Goal: Task Accomplishment & Management: Manage account settings

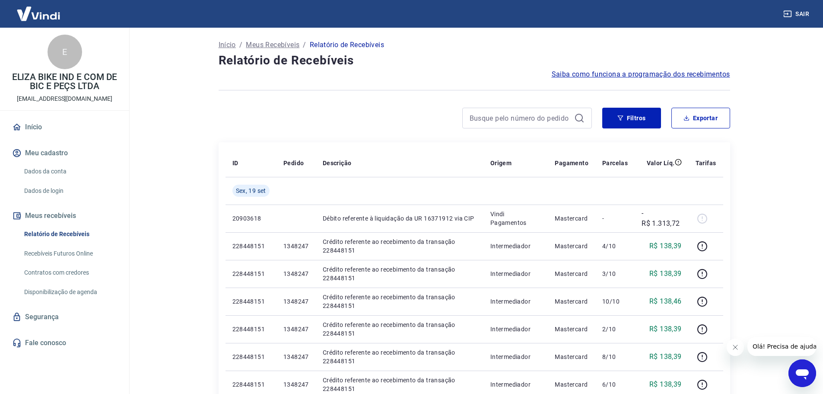
click at [35, 124] on link "Início" at bounding box center [64, 127] width 108 height 19
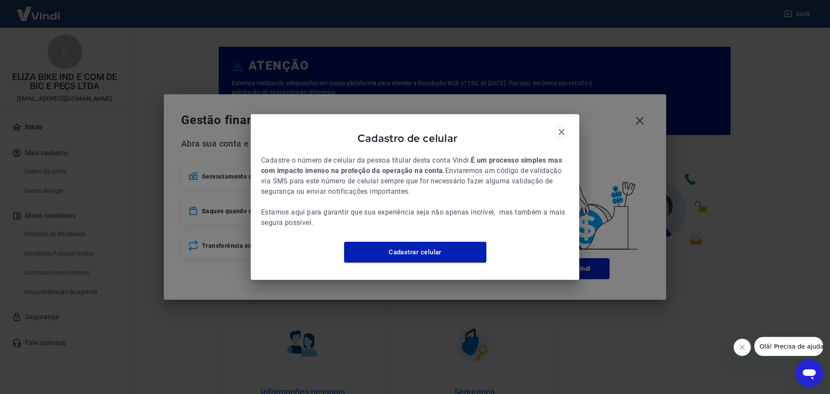
click at [561, 129] on icon "button" at bounding box center [561, 132] width 6 height 6
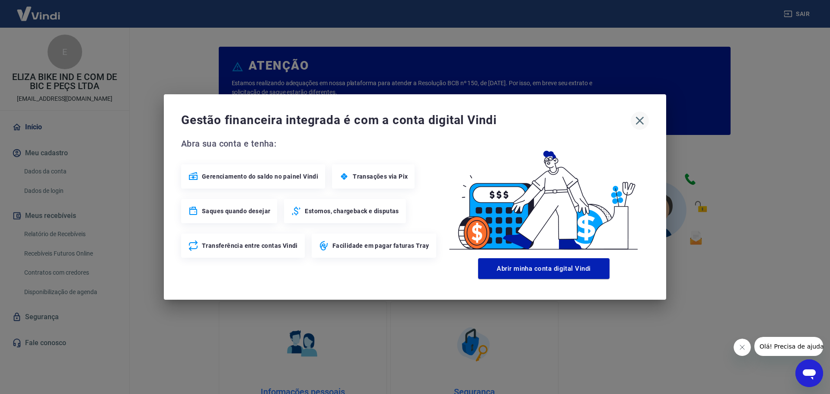
click at [642, 115] on icon "button" at bounding box center [640, 121] width 14 height 14
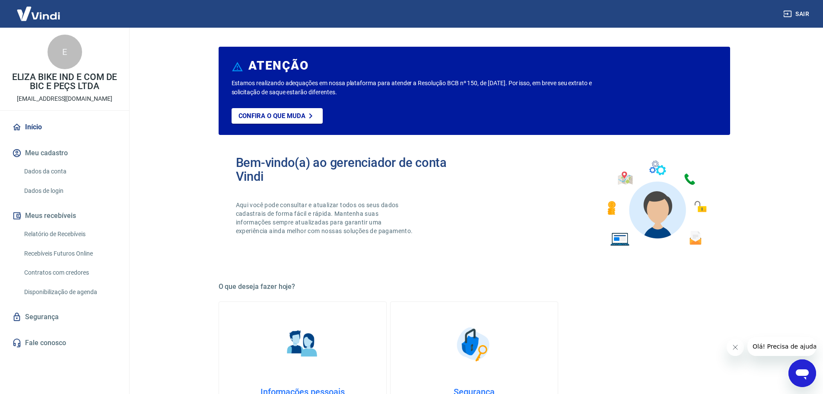
click at [32, 124] on link "Início" at bounding box center [64, 127] width 108 height 19
click at [25, 127] on link "Início" at bounding box center [64, 127] width 108 height 19
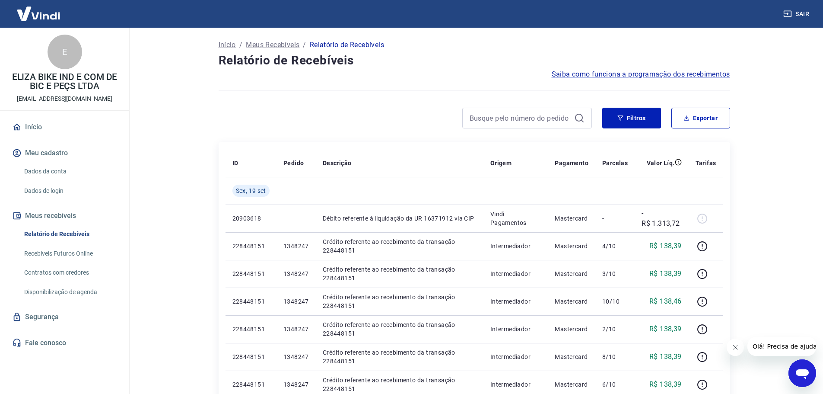
click at [229, 44] on p "Início" at bounding box center [227, 45] width 17 height 10
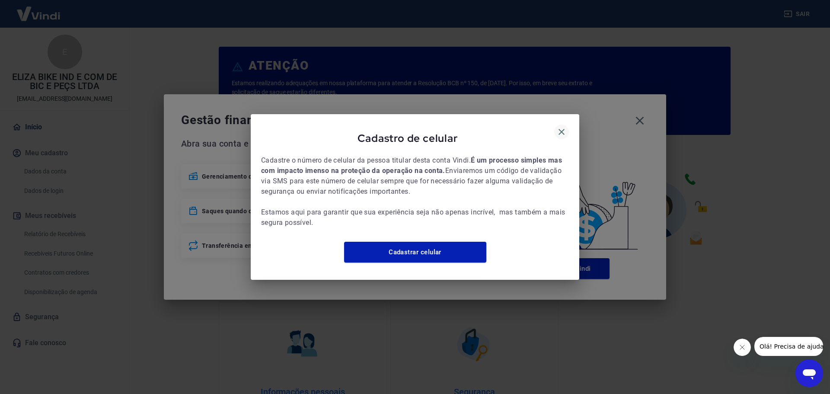
click at [566, 128] on icon "button" at bounding box center [561, 132] width 10 height 10
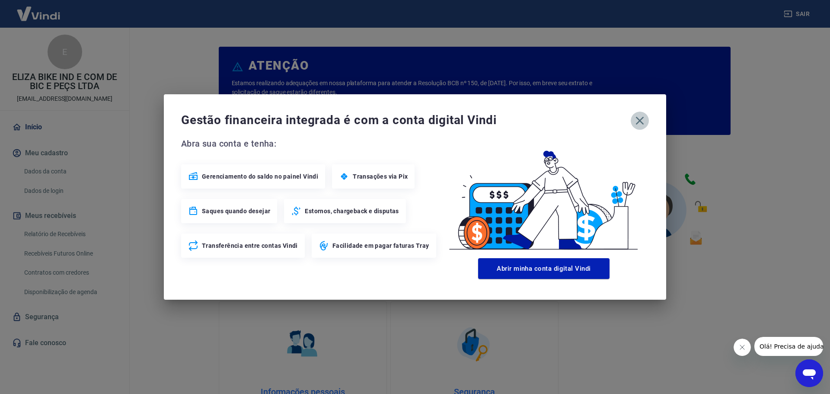
click at [640, 119] on icon "button" at bounding box center [640, 121] width 8 height 8
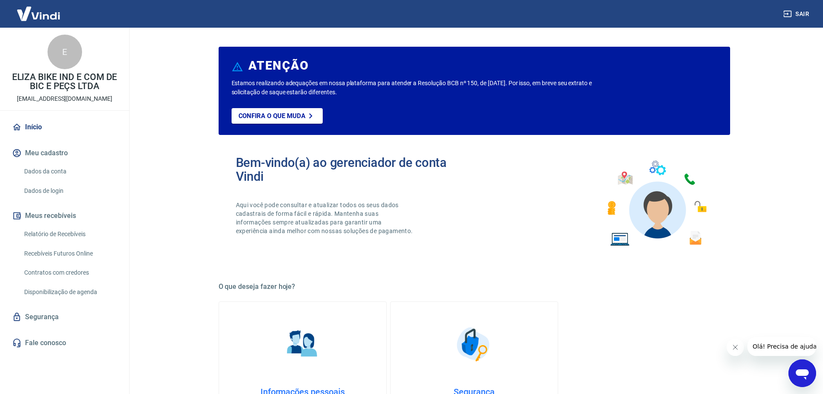
click at [31, 126] on link "Início" at bounding box center [64, 127] width 108 height 19
click at [56, 88] on p "ELIZA BIKE IND E COM DE BIC E PEÇS LTDA" at bounding box center [64, 82] width 115 height 18
click at [32, 125] on link "Início" at bounding box center [64, 127] width 108 height 19
click at [30, 154] on button "Meu cadastro" at bounding box center [64, 152] width 108 height 19
click at [35, 170] on link "Dados da conta" at bounding box center [70, 171] width 98 height 18
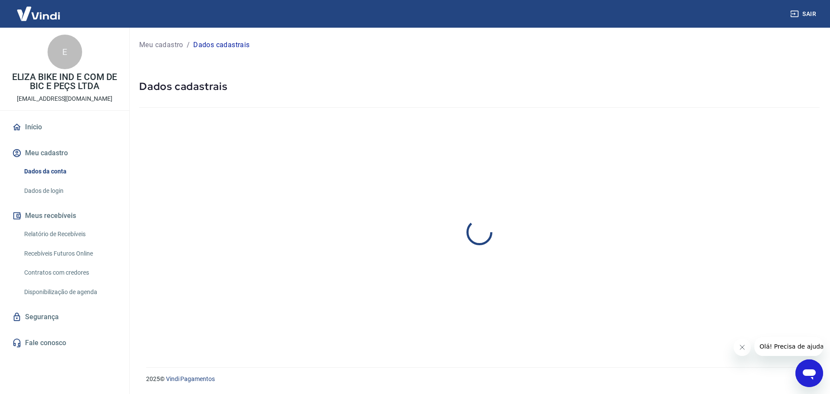
select select "SP"
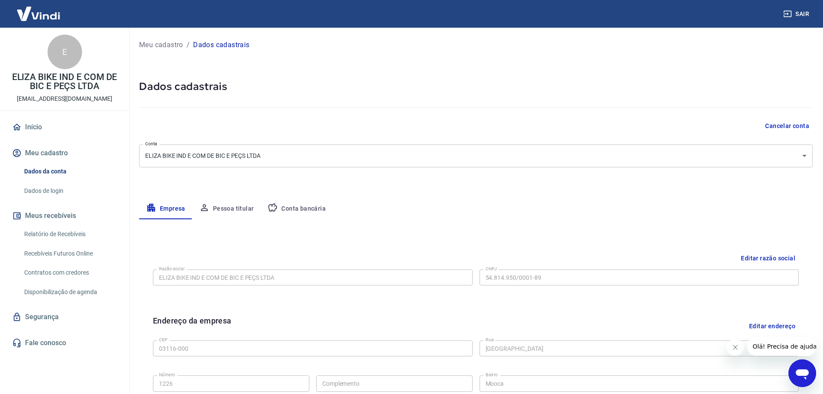
click at [786, 16] on icon "button" at bounding box center [788, 14] width 8 height 6
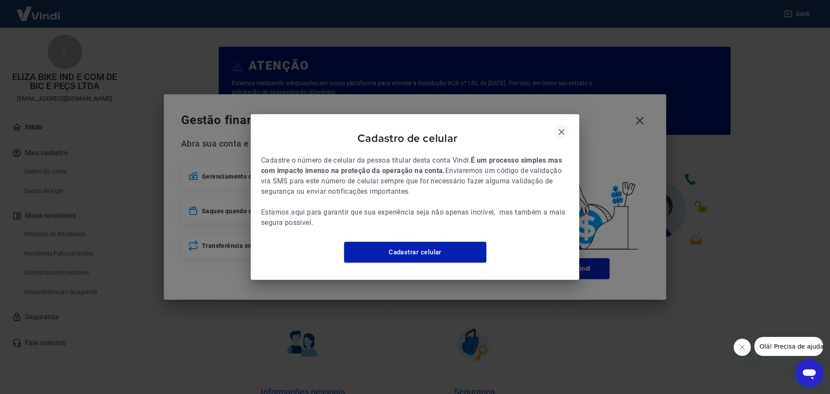
click at [560, 129] on icon "button" at bounding box center [561, 132] width 10 height 10
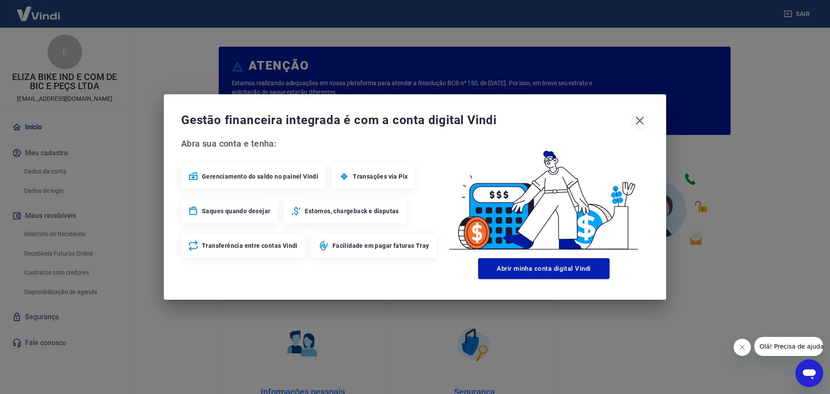
click at [636, 120] on icon "button" at bounding box center [640, 121] width 14 height 14
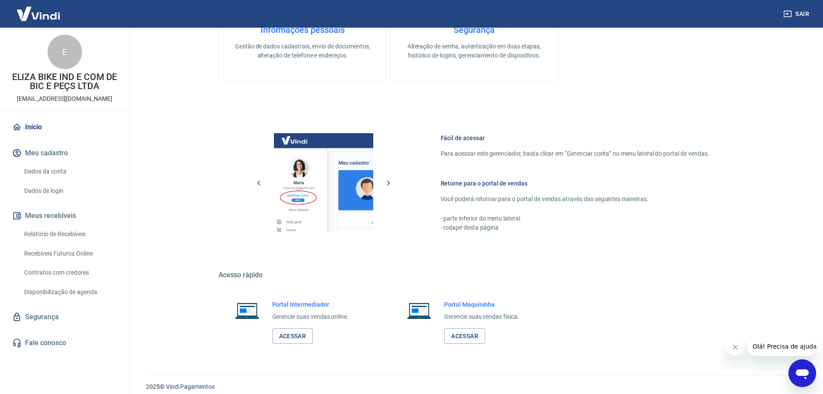
scroll to position [370, 0]
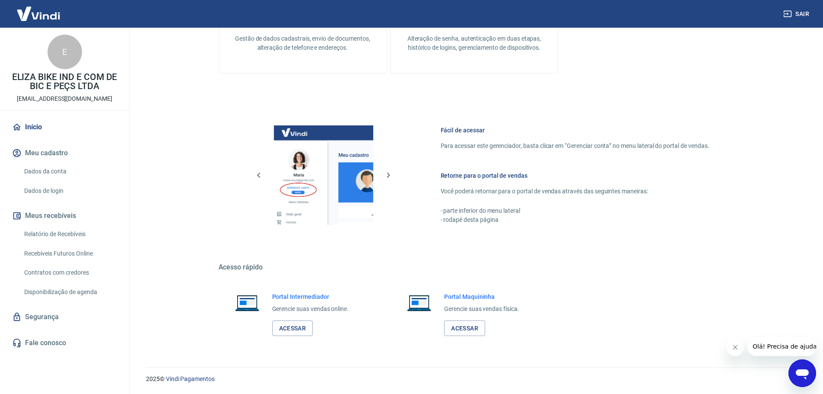
click at [734, 350] on icon "Fechar mensagem da empresa" at bounding box center [735, 347] width 7 height 7
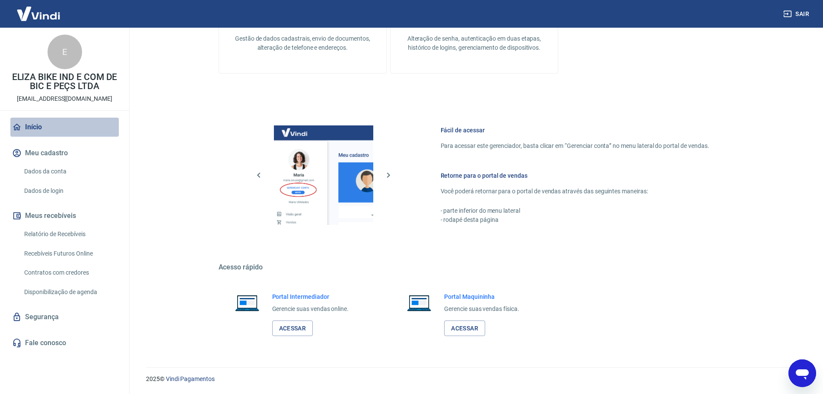
click at [30, 124] on link "Início" at bounding box center [64, 127] width 108 height 19
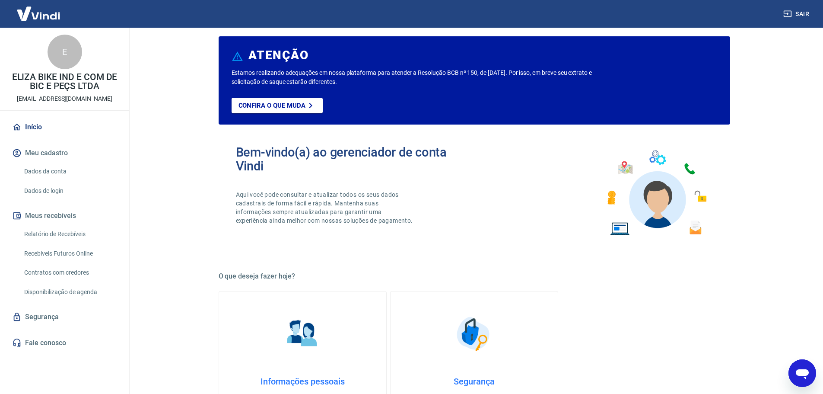
scroll to position [0, 0]
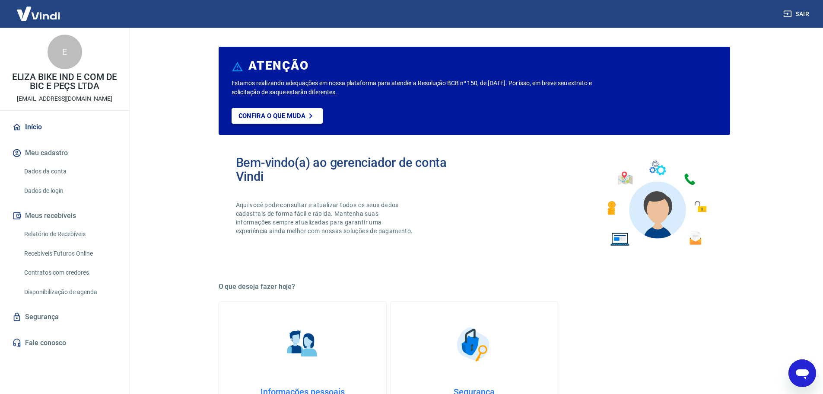
click at [301, 113] on p "Confira o que muda" at bounding box center [272, 116] width 67 height 8
click at [38, 17] on img at bounding box center [38, 13] width 56 height 26
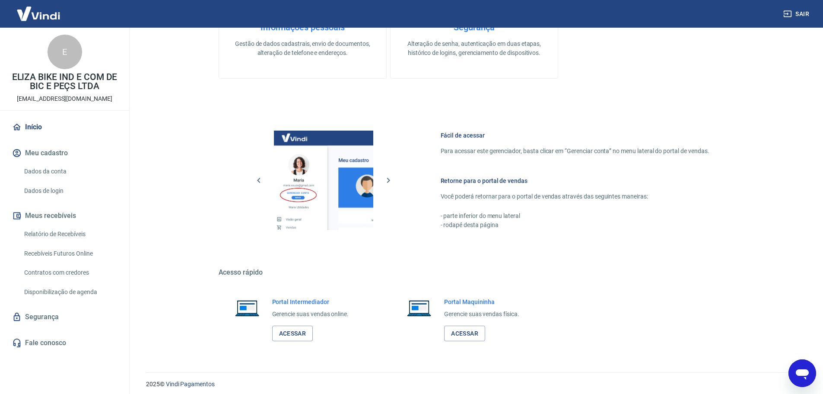
scroll to position [370, 0]
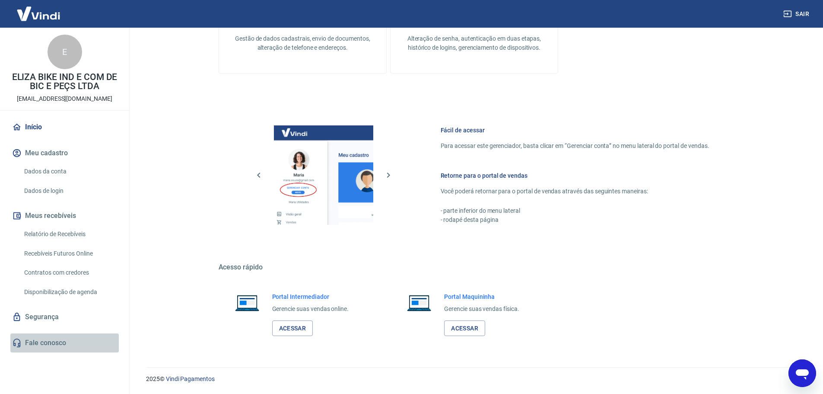
click at [44, 344] on link "Fale conosco" at bounding box center [64, 342] width 108 height 19
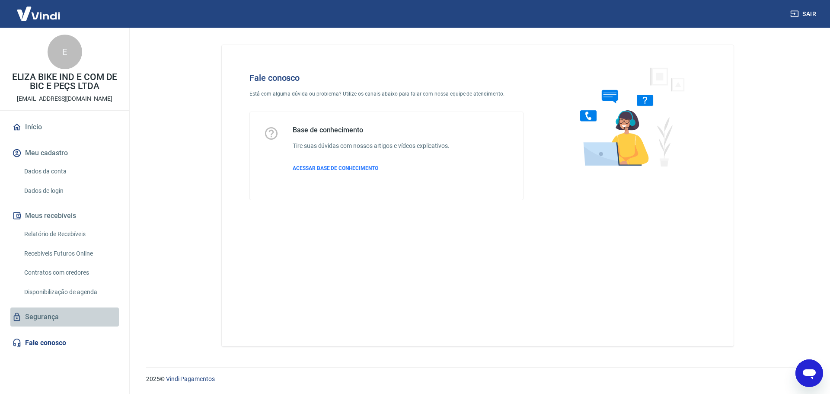
click at [44, 314] on link "Segurança" at bounding box center [64, 316] width 108 height 19
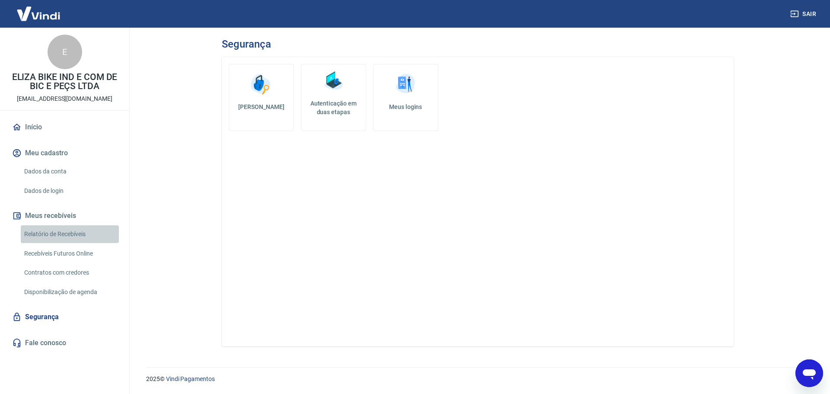
click at [42, 234] on link "Relatório de Recebíveis" at bounding box center [70, 234] width 98 height 18
